Goal: Transaction & Acquisition: Obtain resource

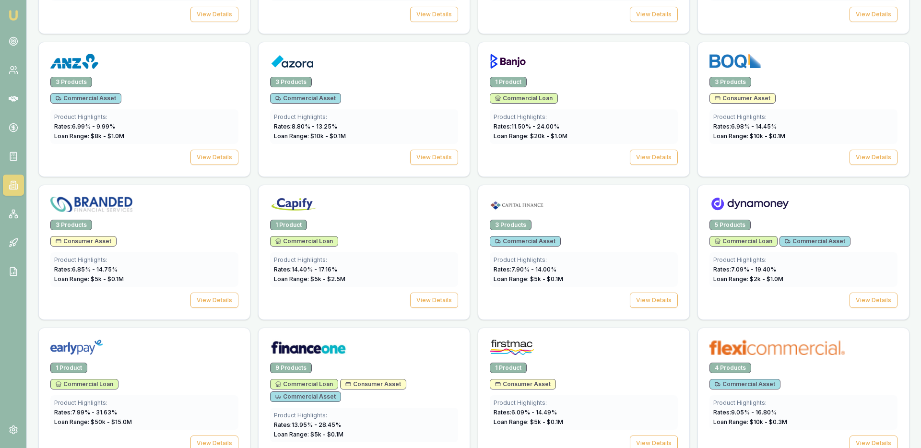
scroll to position [451, 0]
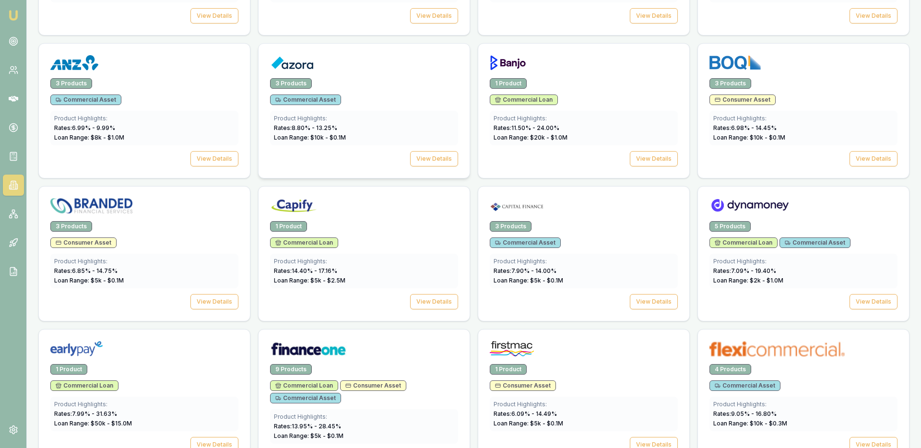
click at [307, 58] on img at bounding box center [292, 62] width 44 height 15
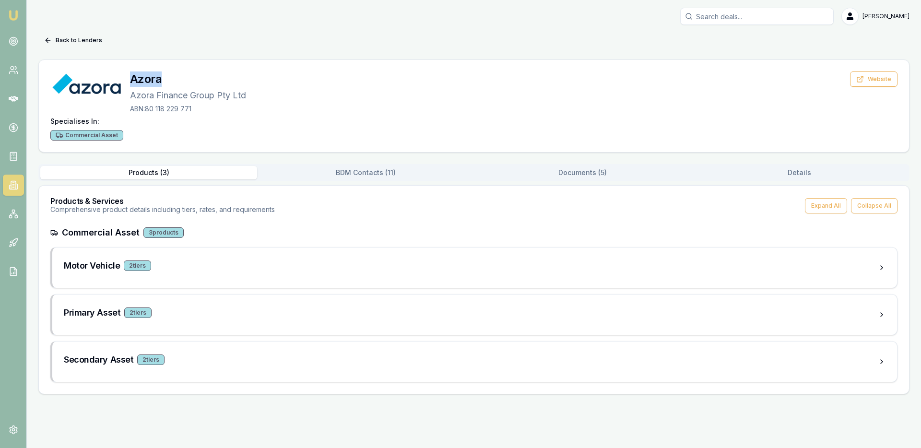
drag, startPoint x: 164, startPoint y: 78, endPoint x: 129, endPoint y: 79, distance: 35.0
click at [130, 79] on h3 "Azora" at bounding box center [188, 78] width 116 height 15
click at [66, 42] on button "Back to Lenders" at bounding box center [73, 40] width 70 height 15
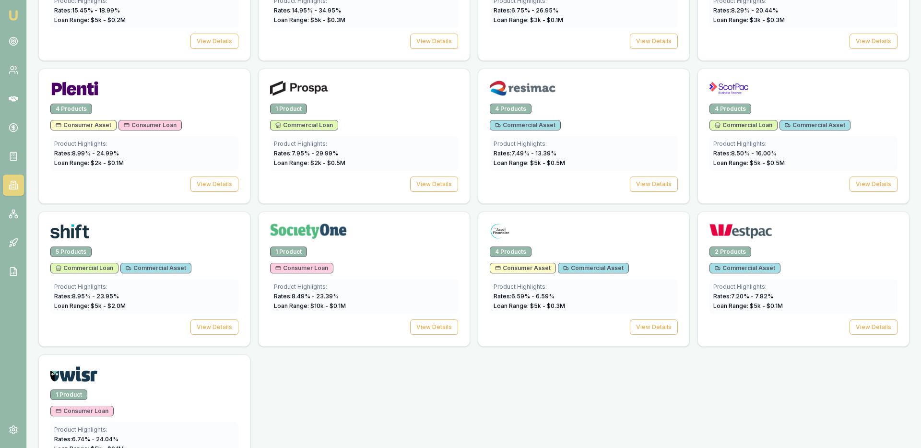
scroll to position [1345, 0]
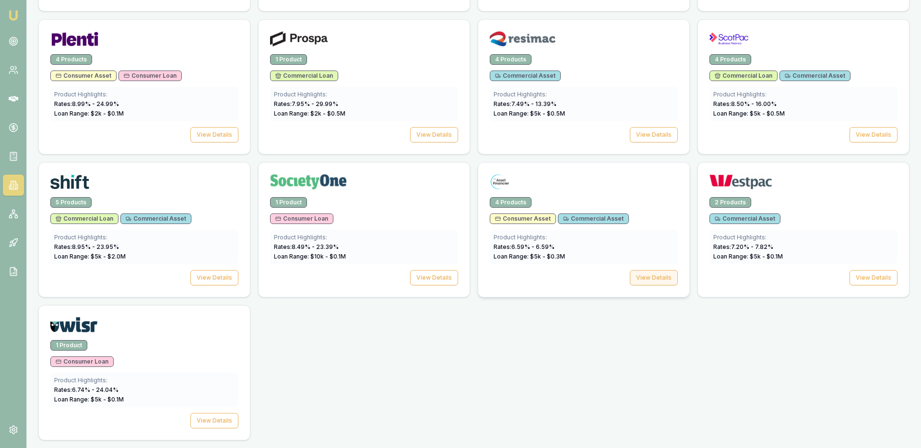
click at [651, 276] on button "View Details" at bounding box center [654, 277] width 48 height 15
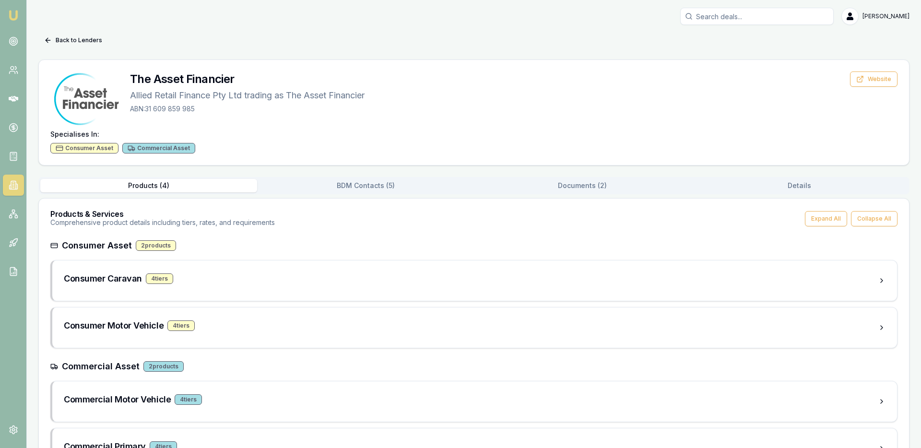
scroll to position [41, 0]
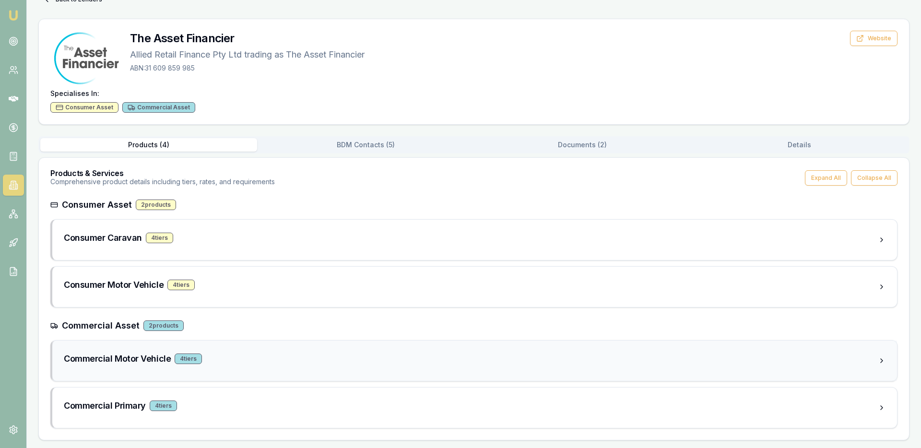
click at [160, 370] on div "Commercial Motor Vehicle 4 tier s" at bounding box center [474, 360] width 844 height 40
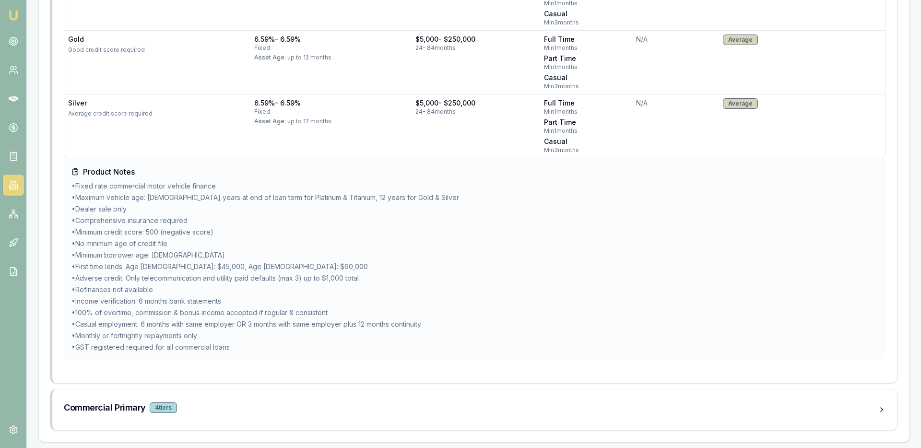
scroll to position [636, 0]
click at [273, 393] on div "Commercial Primary 4 tier s" at bounding box center [474, 407] width 844 height 40
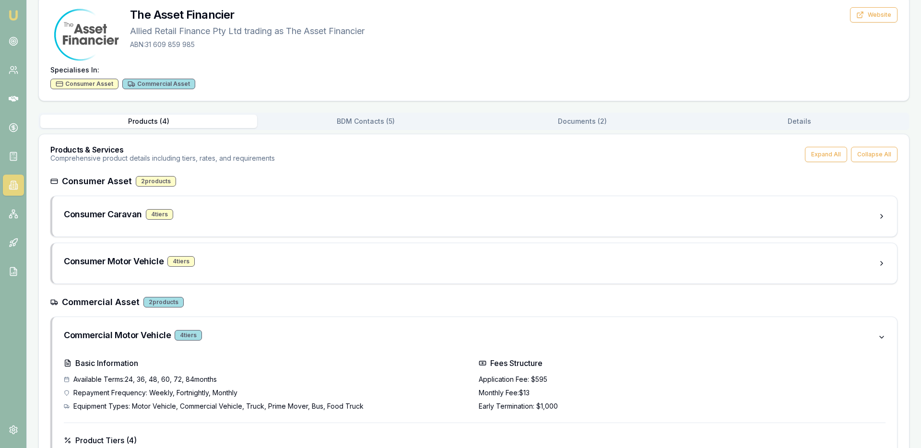
scroll to position [0, 0]
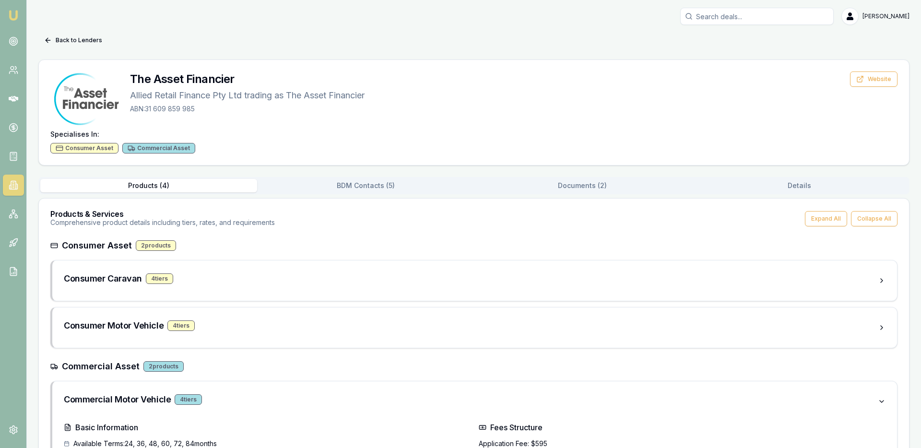
click at [5, 187] on link at bounding box center [13, 185] width 21 height 21
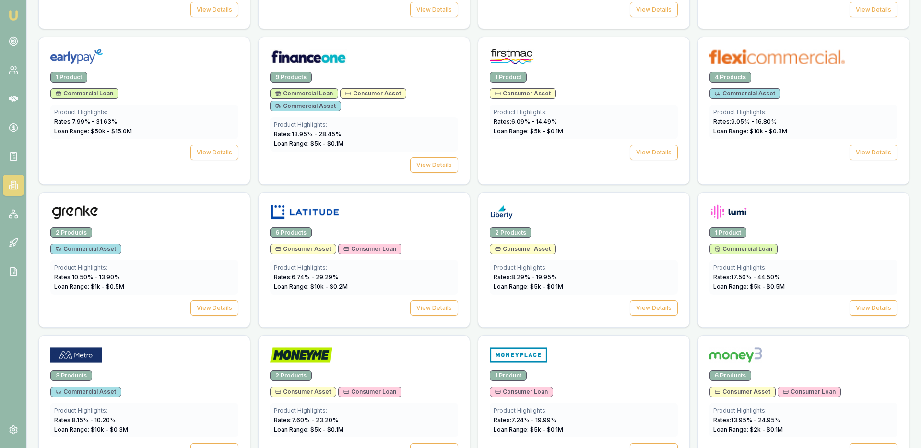
scroll to position [705, 0]
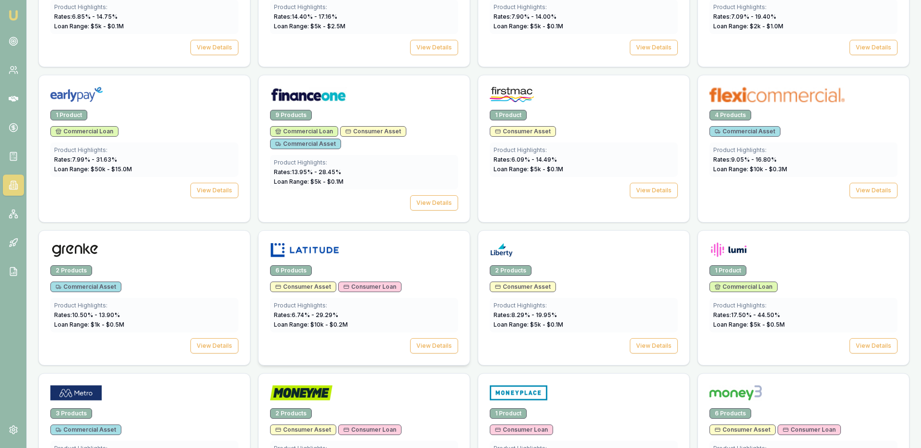
click at [339, 267] on div "6 Products" at bounding box center [364, 270] width 188 height 11
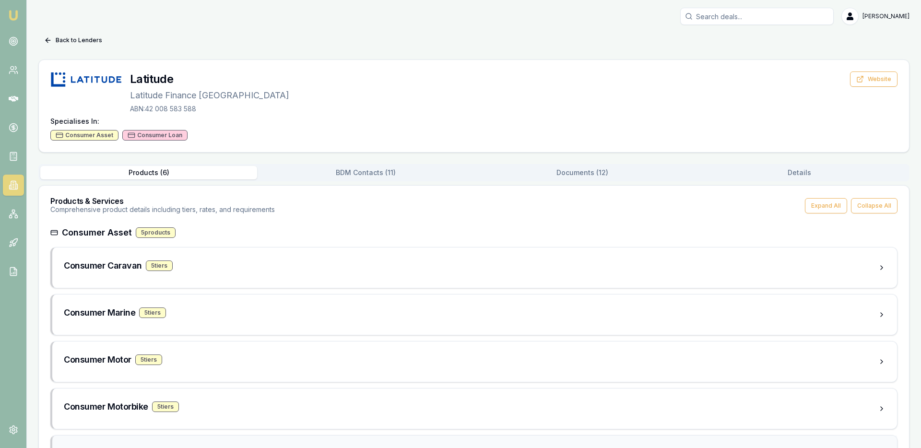
scroll to position [122, 0]
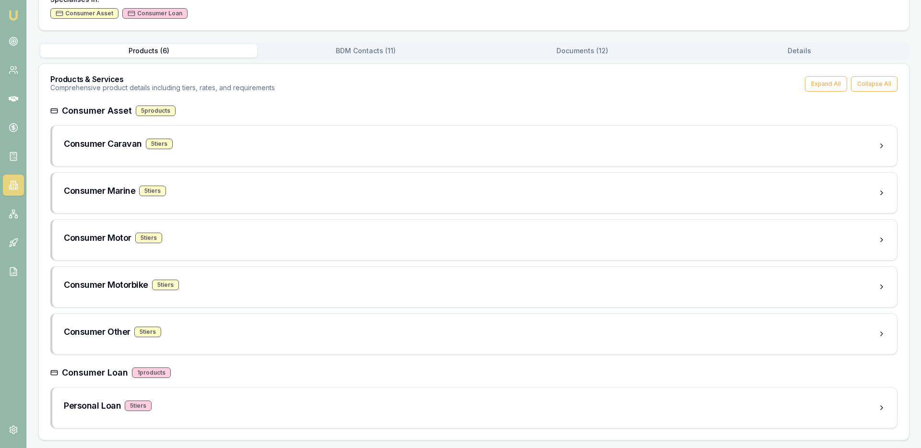
click at [340, 55] on button "BDM Contacts ( 11 )" at bounding box center [365, 50] width 217 height 13
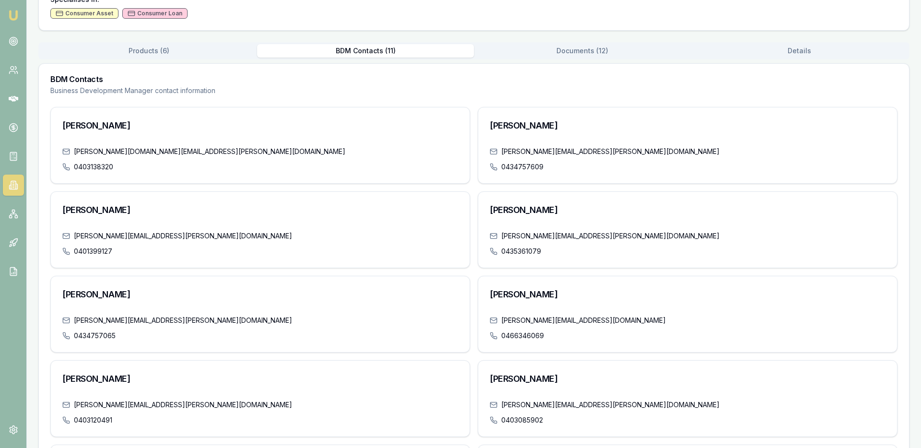
click at [569, 46] on button "Documents ( 12 )" at bounding box center [582, 50] width 217 height 13
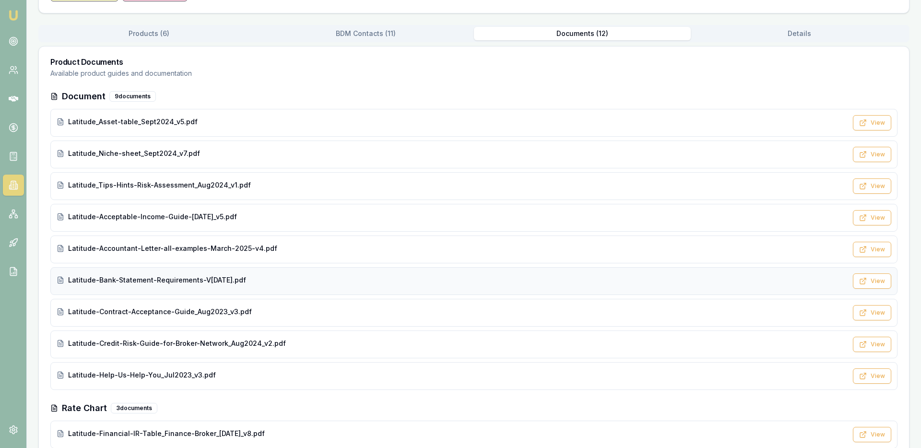
scroll to position [0, 0]
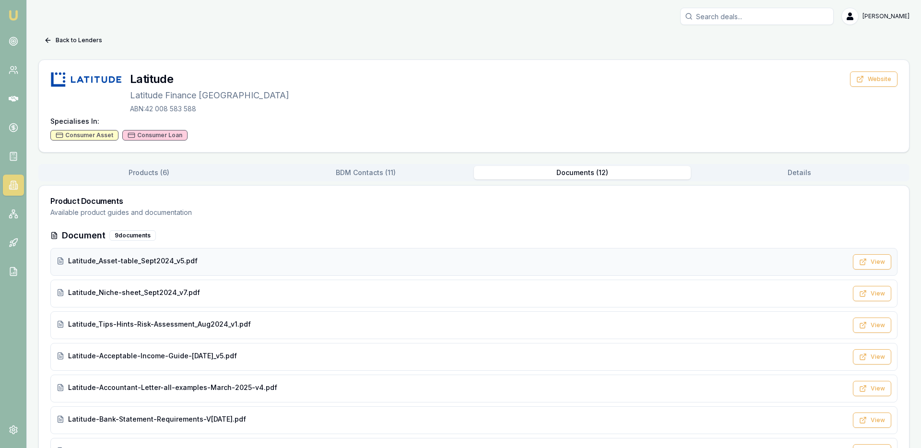
click at [198, 264] on div "Latitude_Asset-table_Sept2024_v5.pdf" at bounding box center [452, 261] width 790 height 10
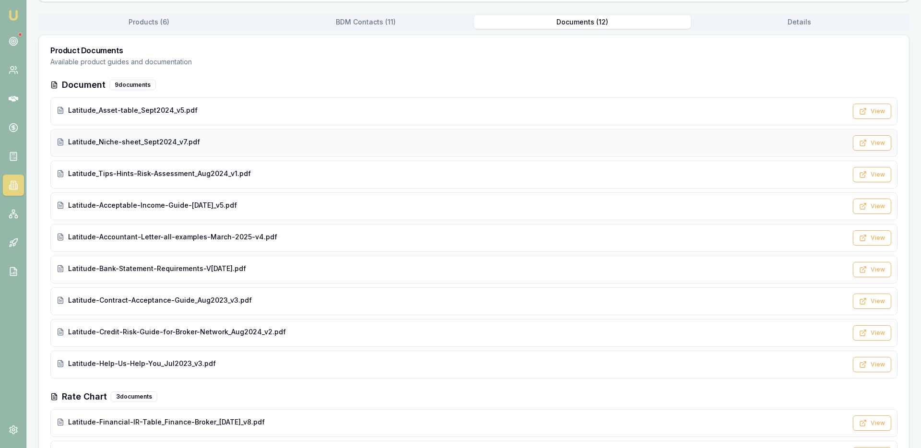
scroll to position [140, 0]
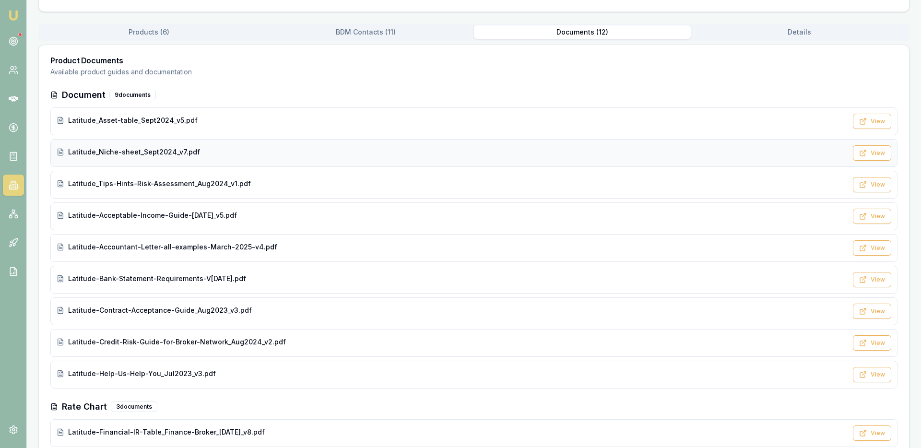
click at [104, 152] on span "Latitude_Niche-sheet_Sept2024_v7.pdf" at bounding box center [134, 152] width 132 height 10
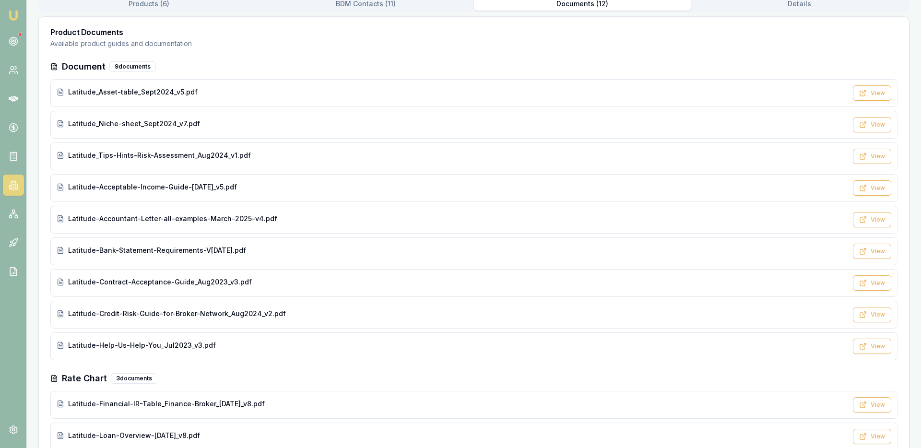
scroll to position [222, 0]
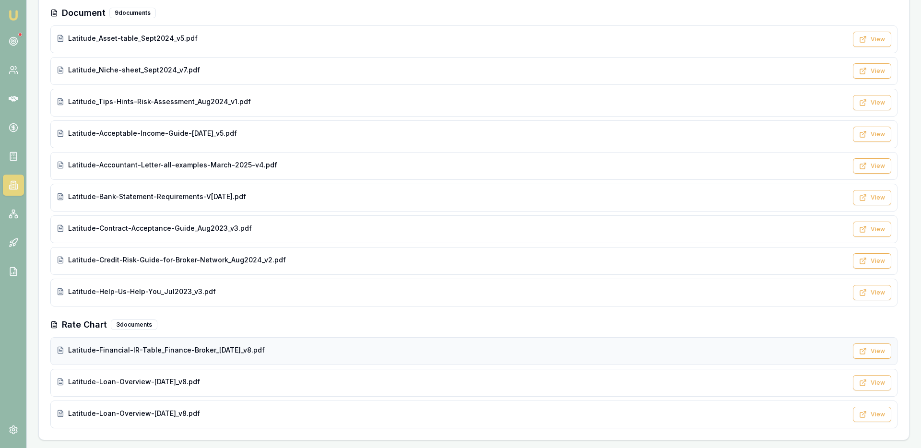
click at [222, 349] on span "Latitude-Financial-IR-Table_Finance-Broker_[DATE]_v8.pdf" at bounding box center [166, 350] width 197 height 10
